Goal: Task Accomplishment & Management: Use online tool/utility

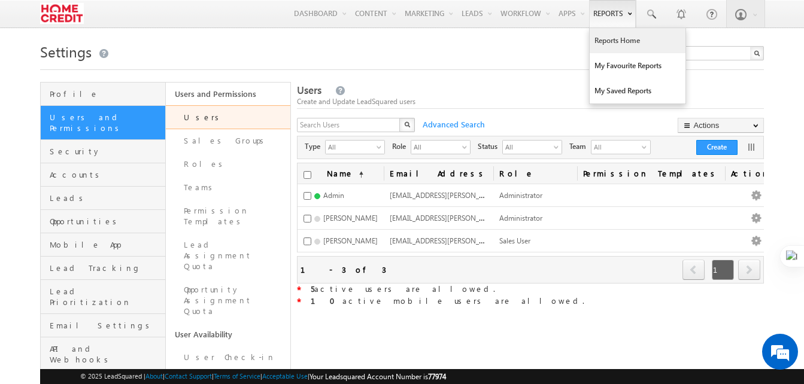
click at [611, 41] on link "Reports Home" at bounding box center [638, 40] width 96 height 25
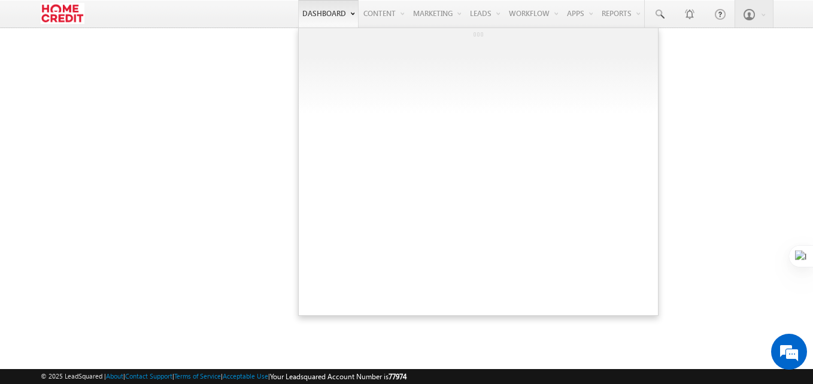
click at [302, 13] on link "Dashboard" at bounding box center [328, 14] width 60 height 28
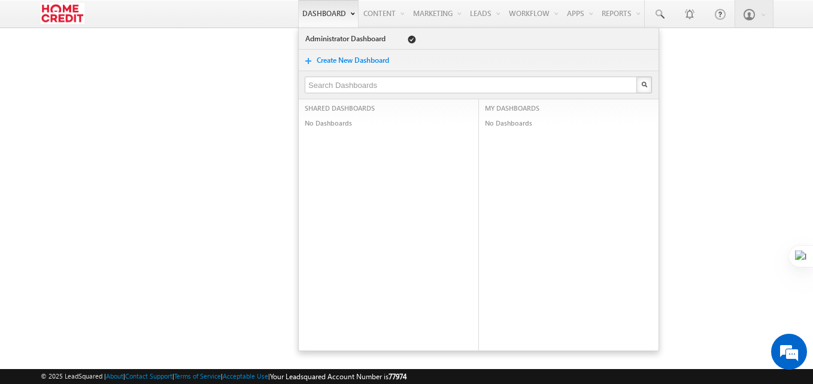
click at [316, 13] on link "Dashboard" at bounding box center [328, 14] width 60 height 28
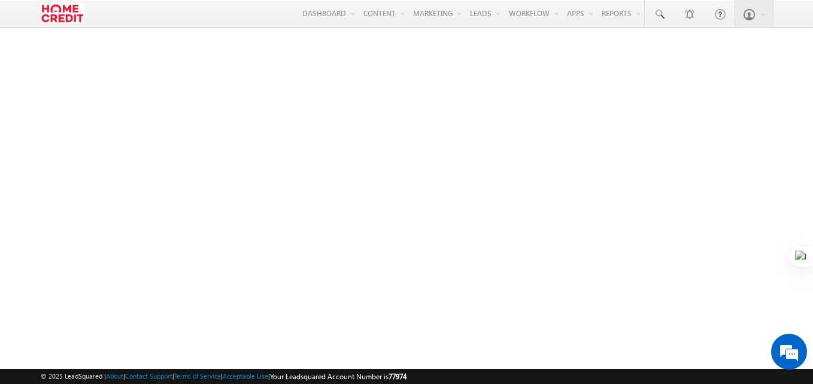
click at [57, 12] on img at bounding box center [63, 13] width 44 height 21
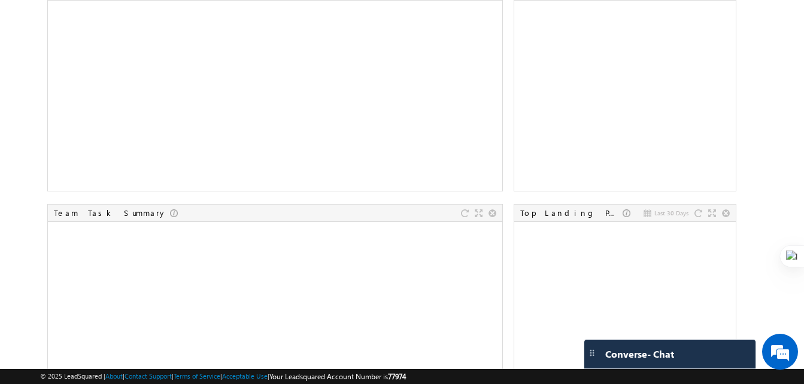
scroll to position [350, 0]
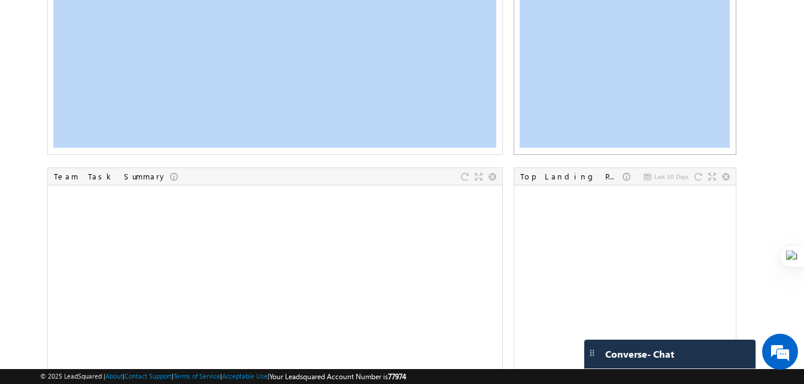
drag, startPoint x: 748, startPoint y: 192, endPoint x: 732, endPoint y: 44, distance: 148.7
click at [732, 44] on div "Last 30 Days Key Lead Metrics Last 30 days Leads by Sources Overall Lead Funnel…" at bounding box center [402, 165] width 724 height 887
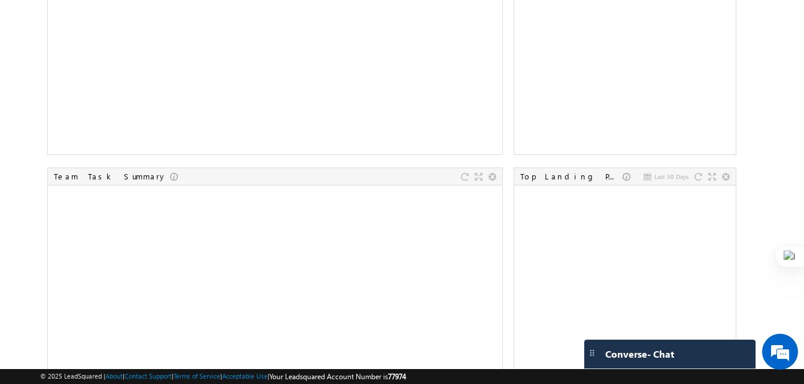
drag, startPoint x: 732, startPoint y: 44, endPoint x: 807, endPoint y: 168, distance: 144.3
click at [804, 168] on html "Menu Devendra Maurya deven dra.m aurya @home credi t.co. in" at bounding box center [402, 144] width 804 height 989
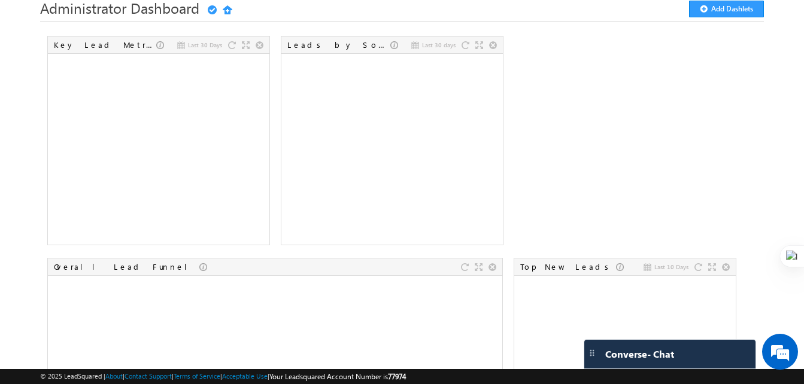
scroll to position [0, 0]
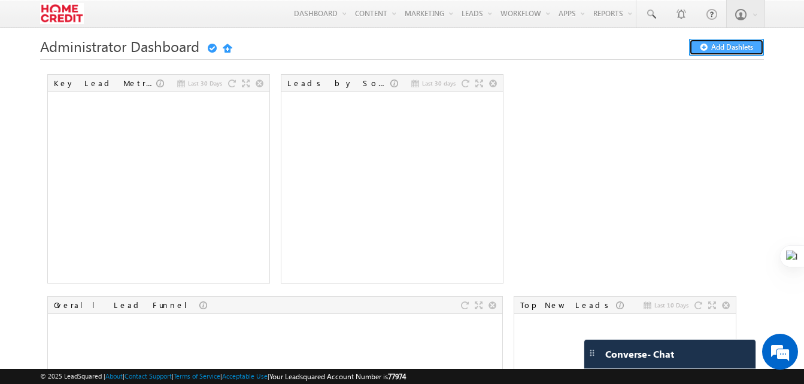
click at [716, 49] on button "Add Dashlets" at bounding box center [726, 47] width 75 height 17
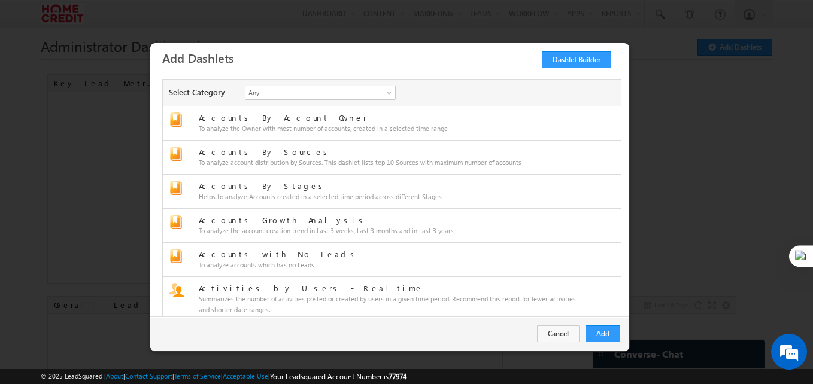
click at [620, 87] on div "Select Category Any Account (Company) Insights Administrative Reports Audit Log…" at bounding box center [389, 192] width 479 height 249
click at [319, 88] on span "Any" at bounding box center [313, 92] width 134 height 11
click at [465, 56] on h3 "Add Dashlets Dashlet Builder" at bounding box center [393, 57] width 463 height 21
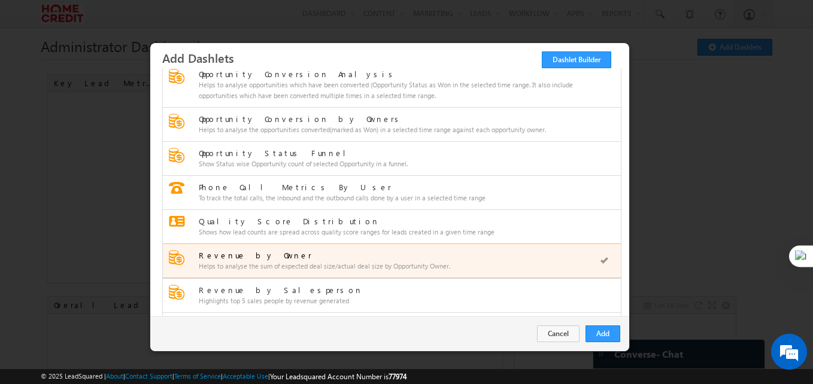
scroll to position [1590, 0]
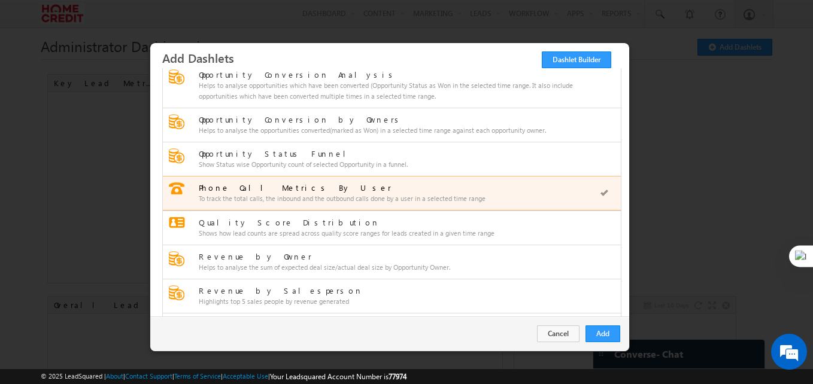
click at [250, 190] on div "Phone Call Metrics By User" at bounding box center [389, 188] width 380 height 11
click at [613, 336] on button "Add" at bounding box center [603, 334] width 35 height 17
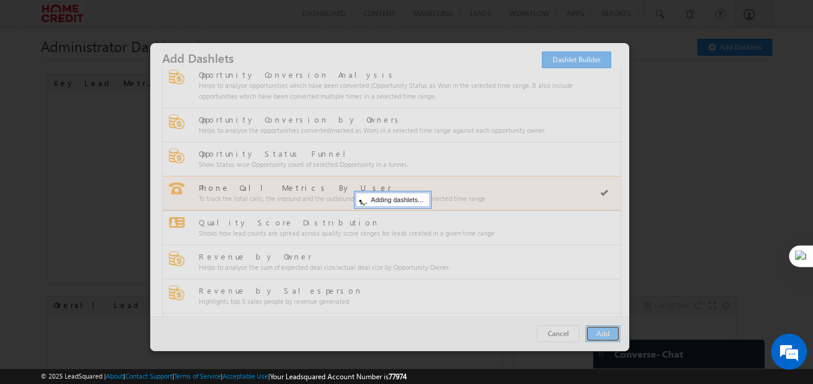
scroll to position [1622, 0]
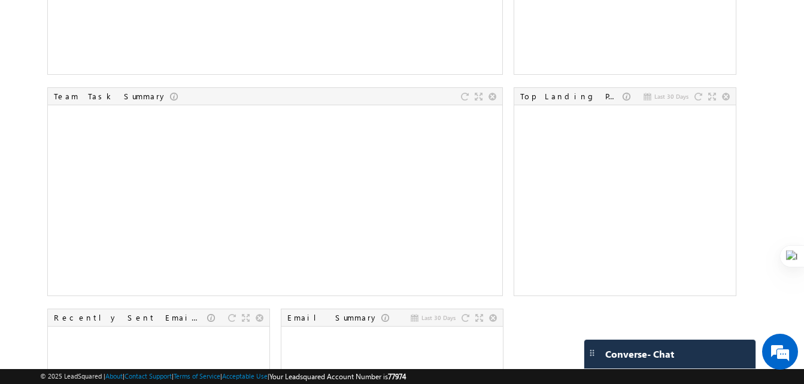
scroll to position [428, 0]
